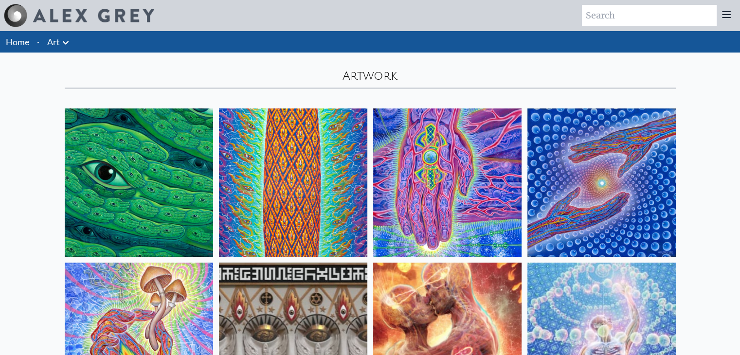
click at [280, 74] on div "Artwork" at bounding box center [370, 71] width 622 height 36
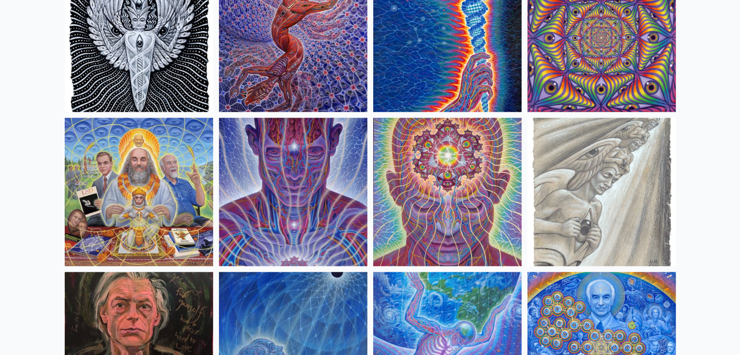
scroll to position [1070, 0]
click at [576, 71] on img at bounding box center [601, 38] width 148 height 148
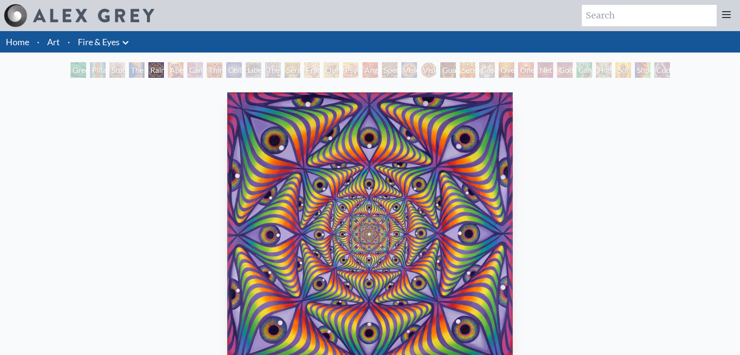
scroll to position [146, 0]
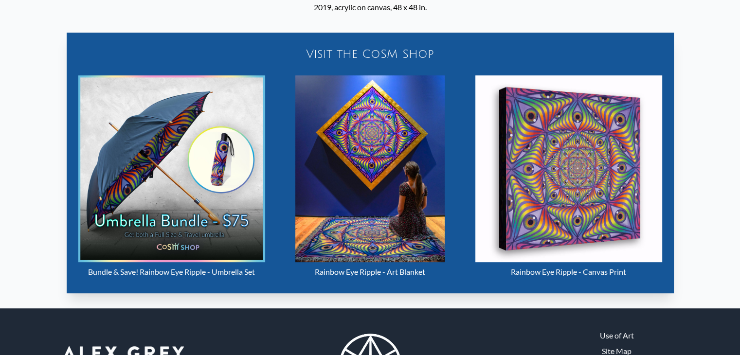
scroll to position [498, 0]
